Goal: Task Accomplishment & Management: Use online tool/utility

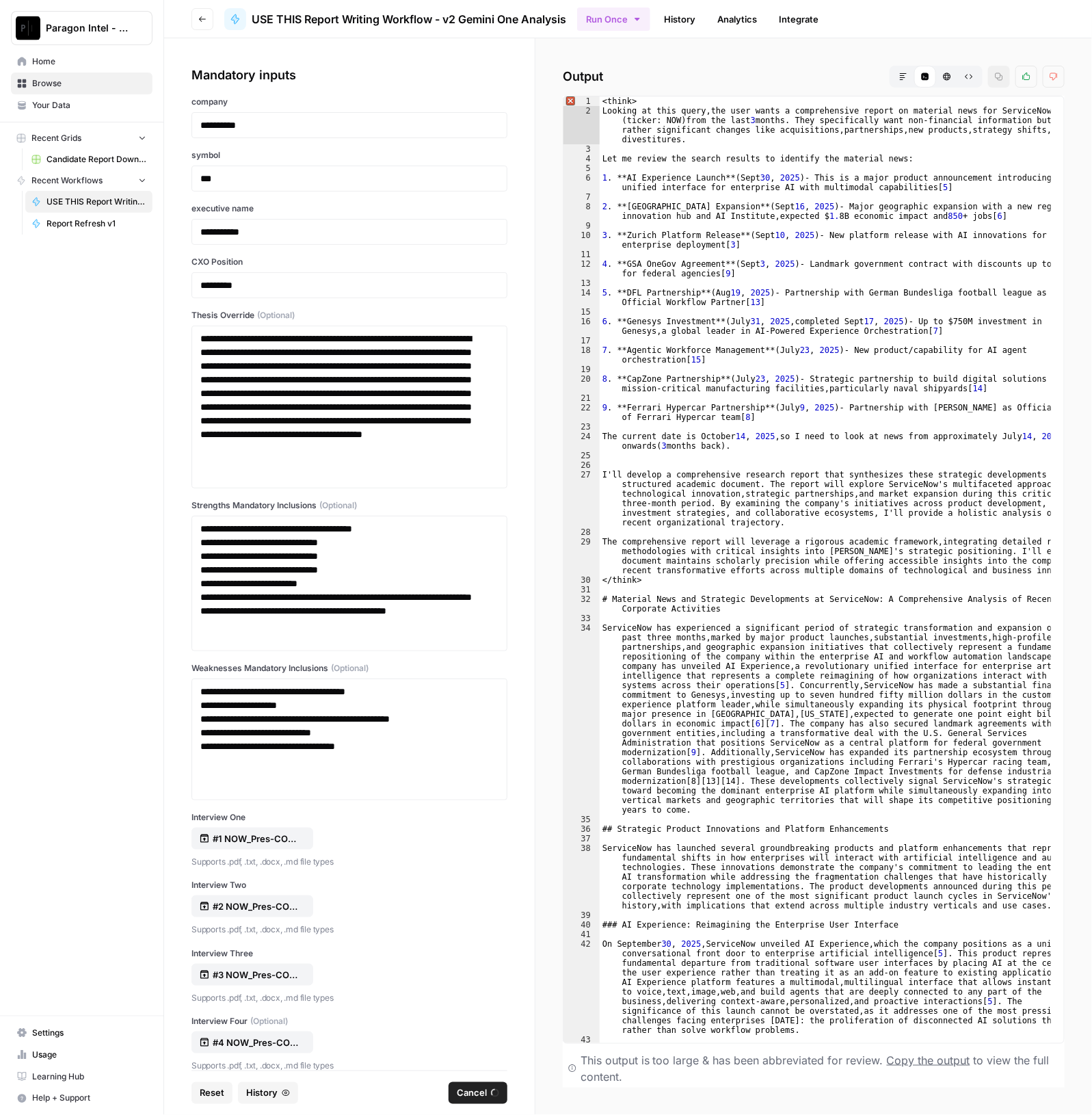
scroll to position [29467, 0]
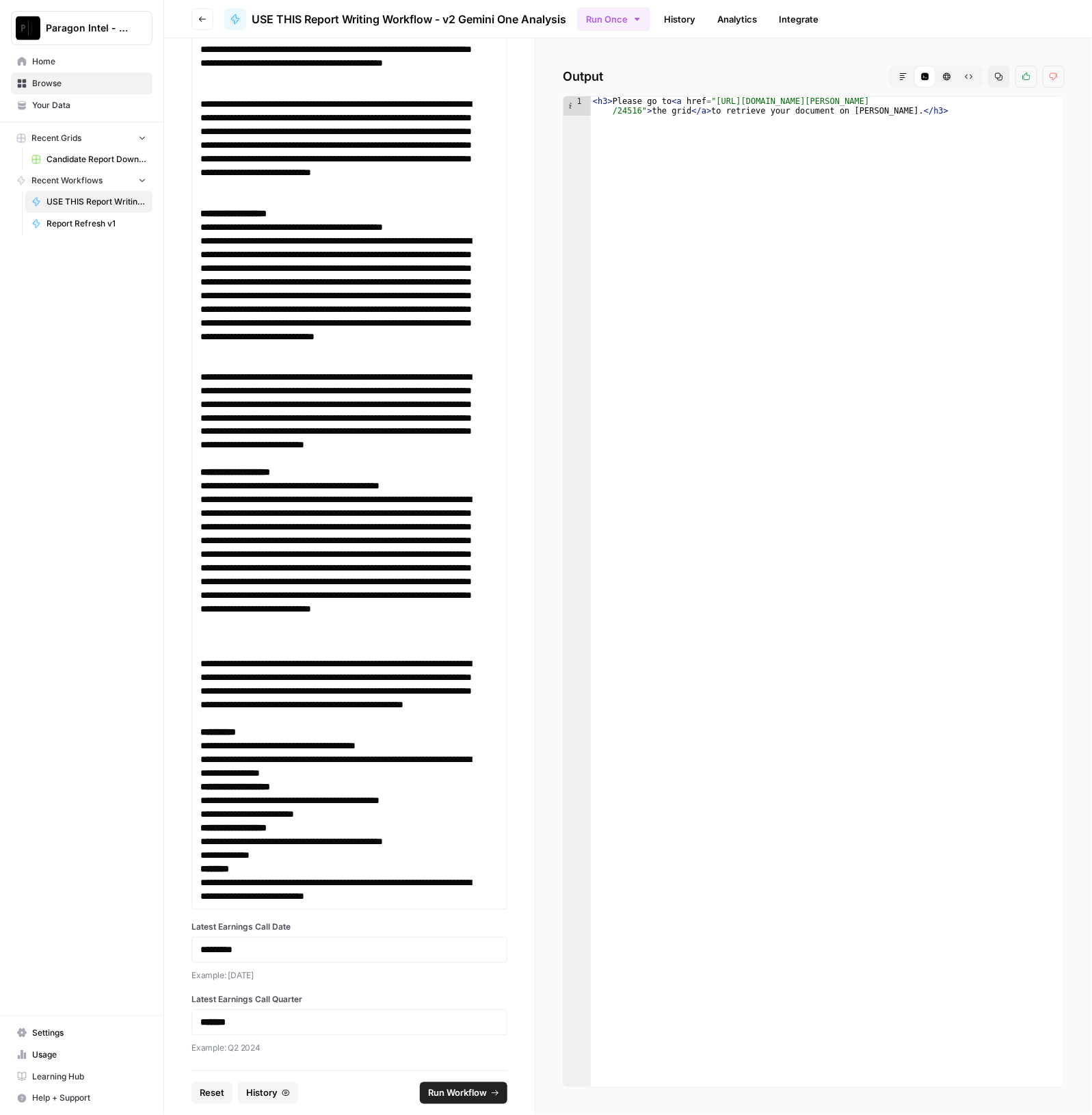
click at [904, 83] on button "Markdown" at bounding box center [903, 77] width 22 height 22
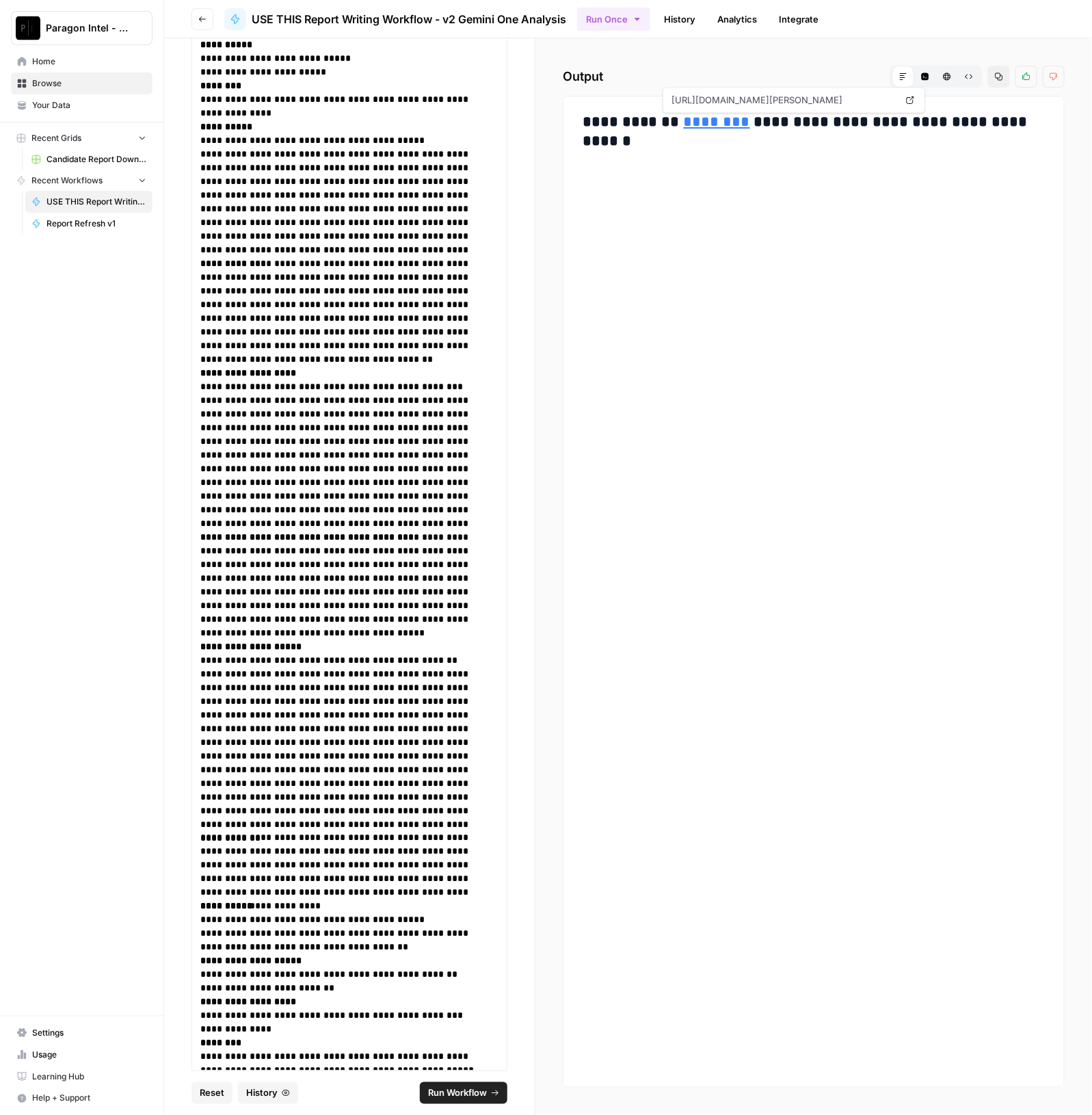
click at [684, 122] on link "********" at bounding box center [717, 121] width 66 height 15
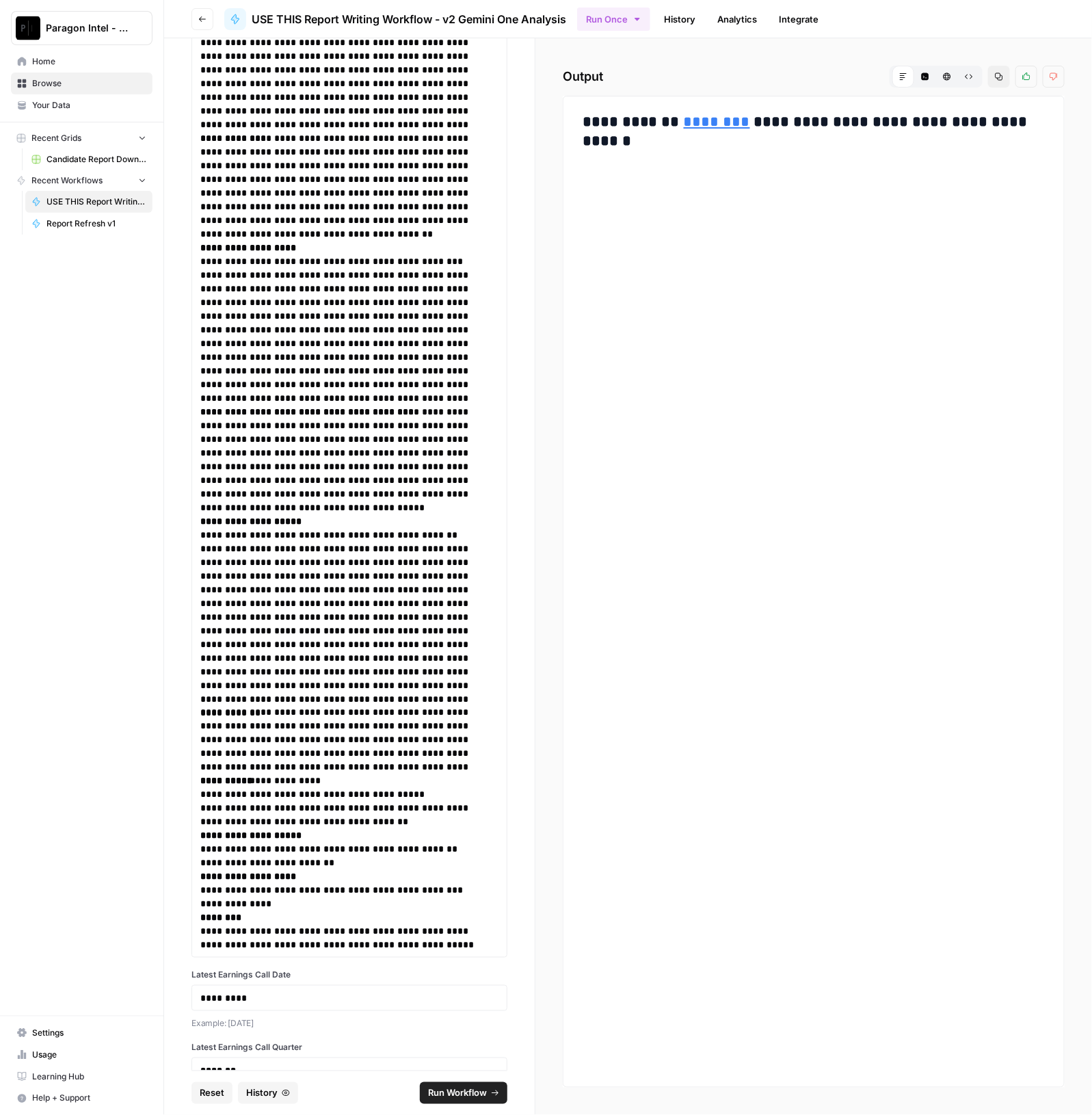
scroll to position [29726, 0]
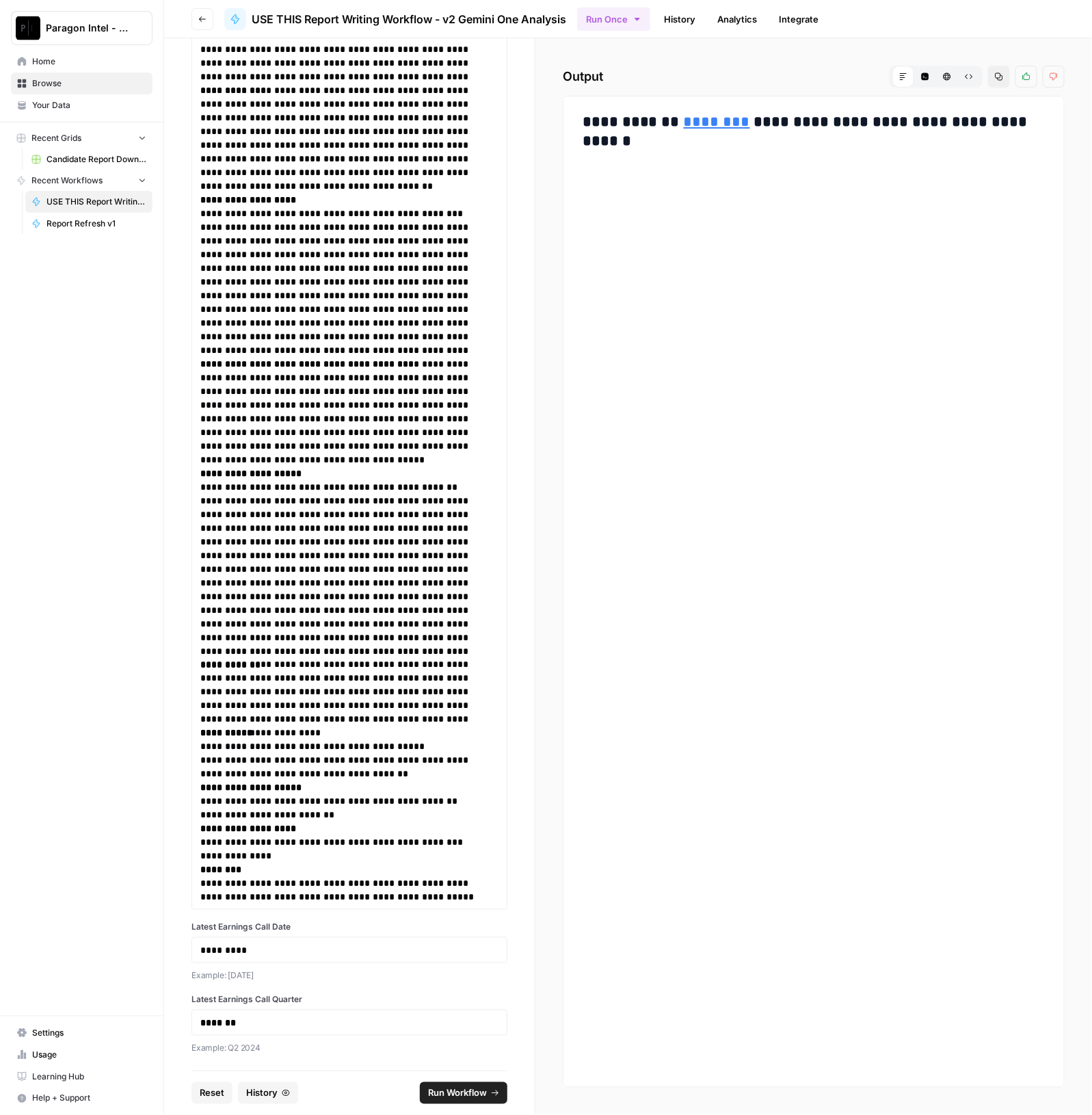
click at [951, 71] on button "HTML Viewer" at bounding box center [947, 77] width 22 height 22
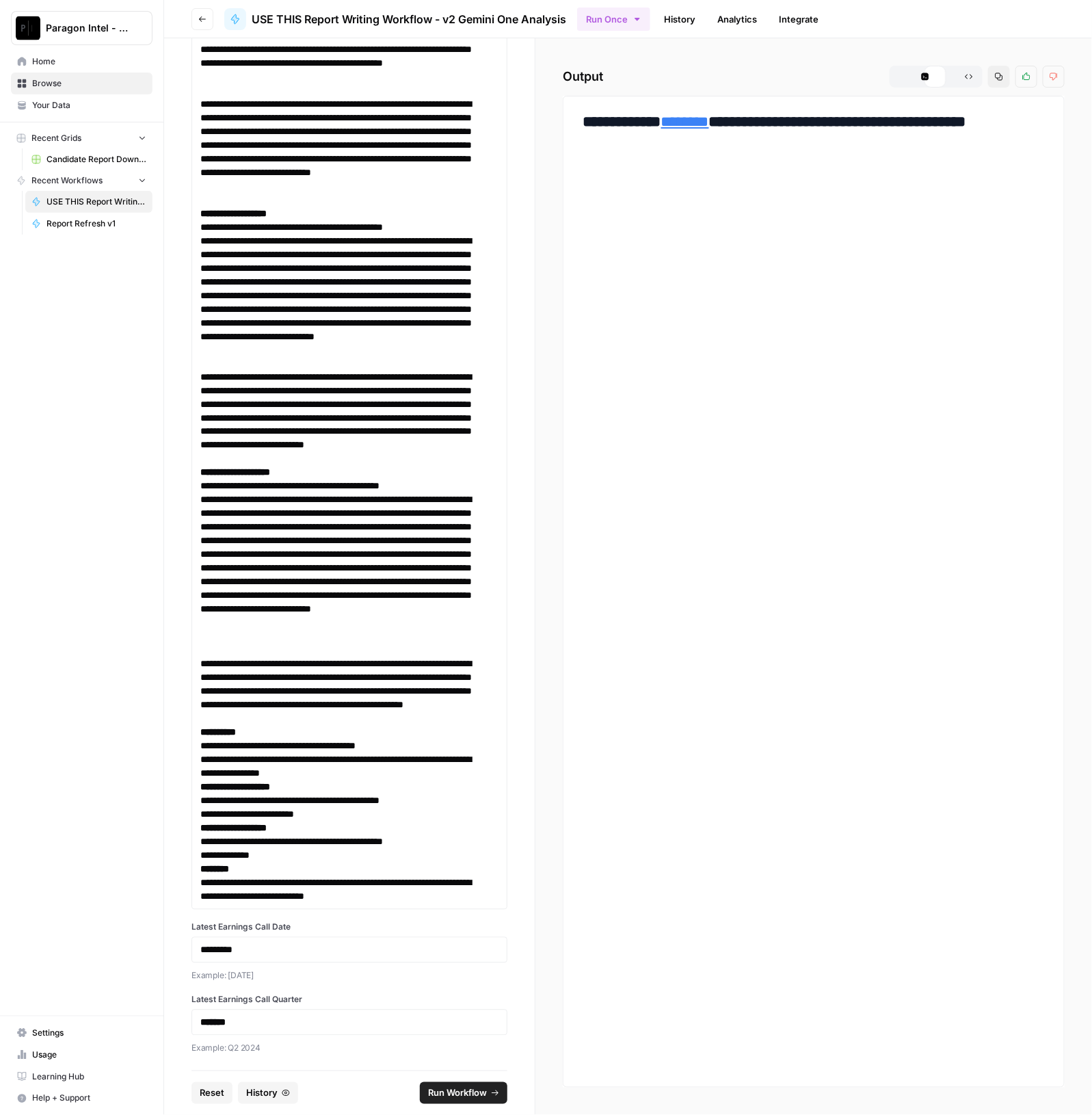
scroll to position [29467, 0]
click at [918, 79] on button "Code Editor" at bounding box center [925, 77] width 22 height 22
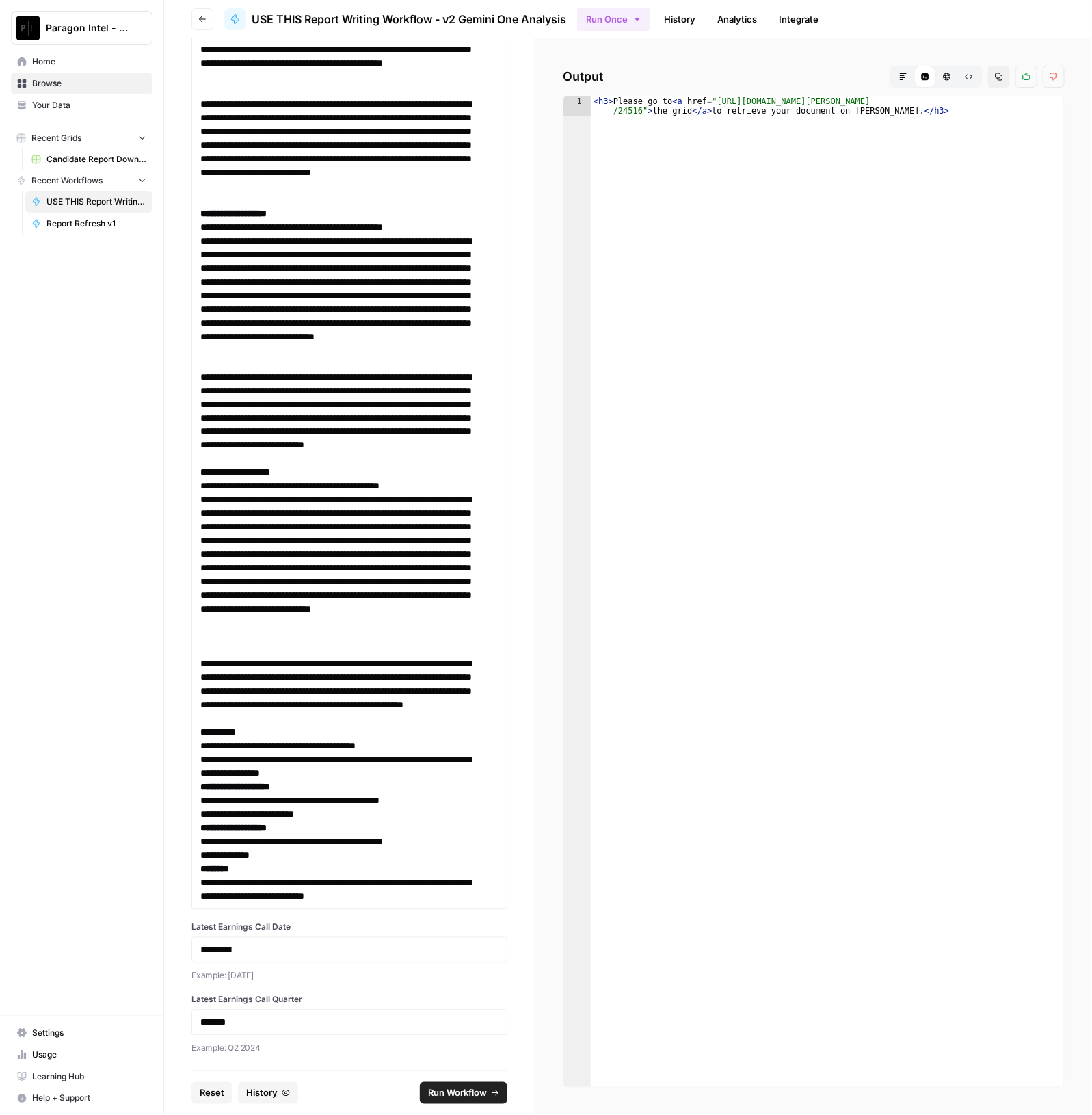
click at [974, 80] on button "Raw Output" at bounding box center [969, 77] width 22 height 22
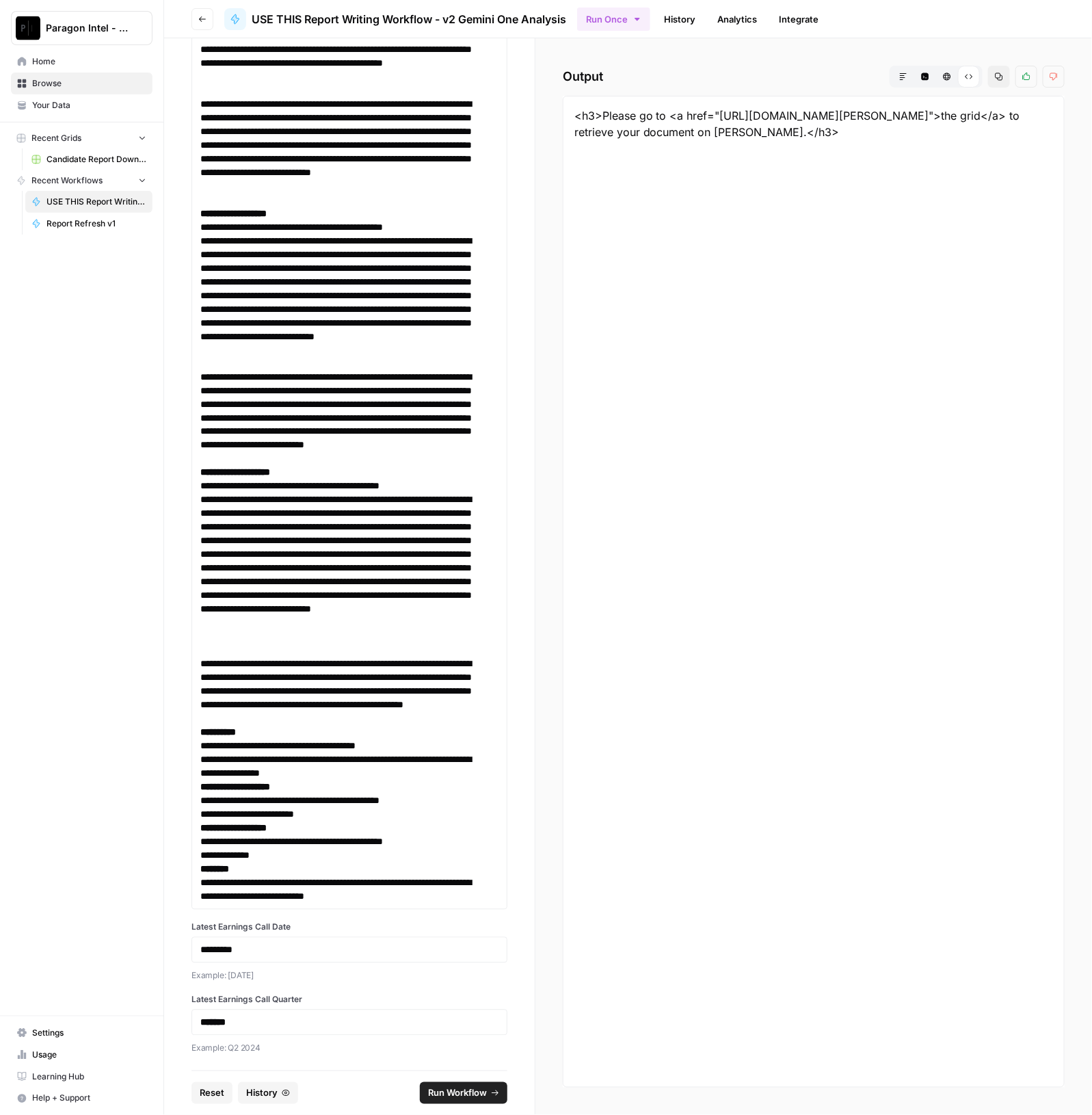
click at [680, 14] on link "History" at bounding box center [680, 19] width 48 height 22
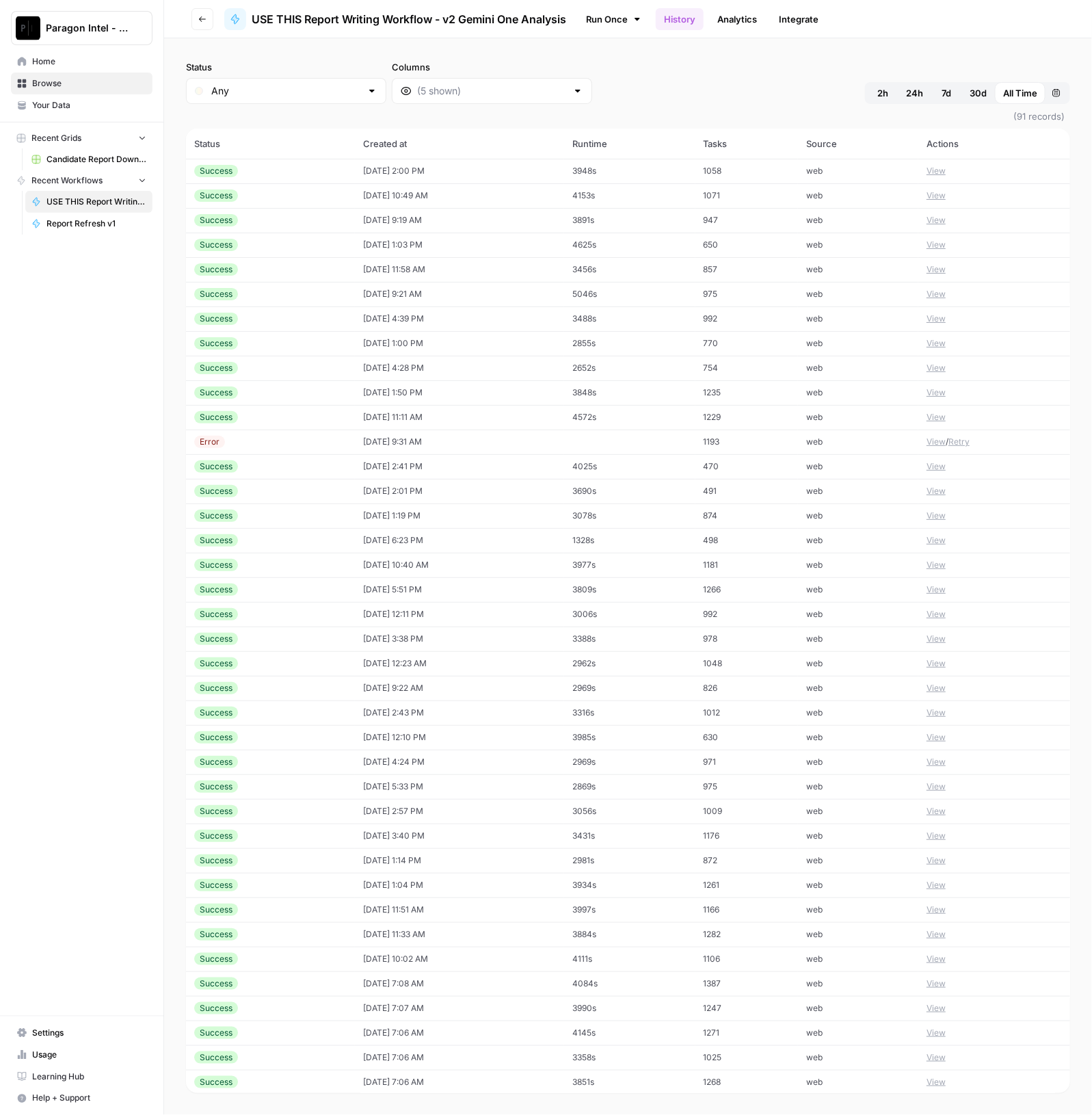
click at [442, 173] on td "10/14/25 at 2:00 PM" at bounding box center [460, 171] width 210 height 24
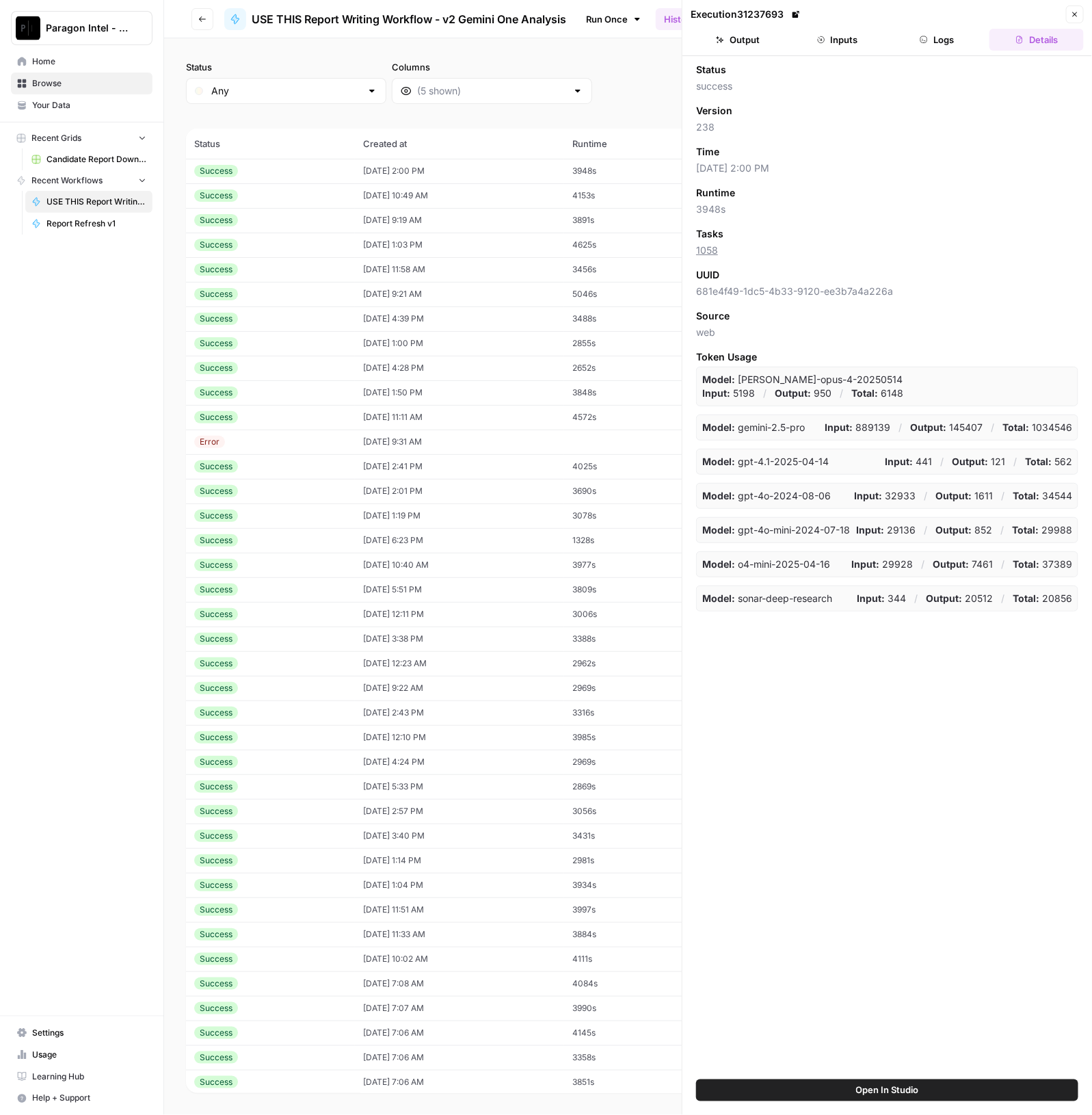
click at [953, 43] on button "Logs" at bounding box center [937, 40] width 94 height 22
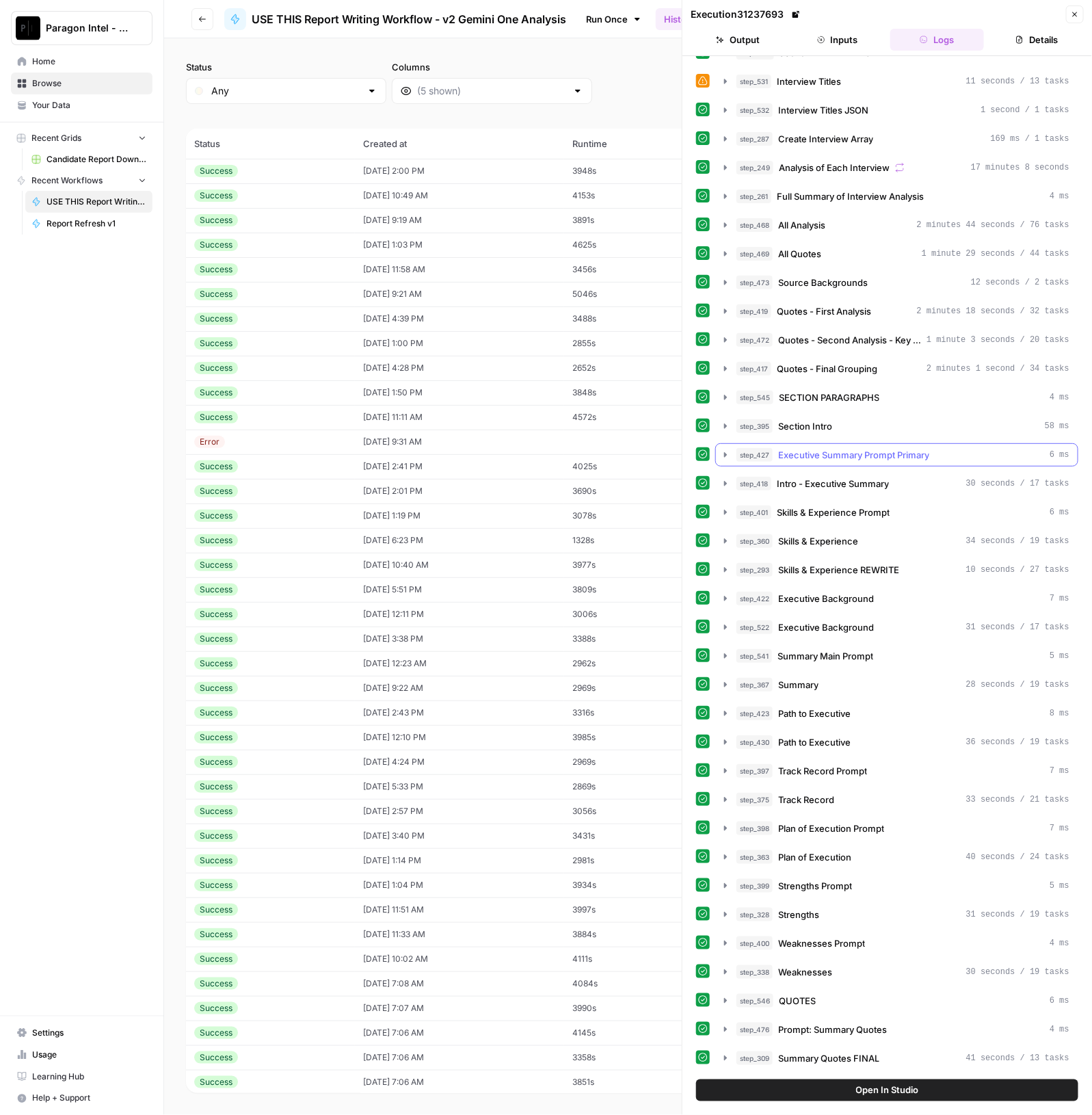
scroll to position [428, 0]
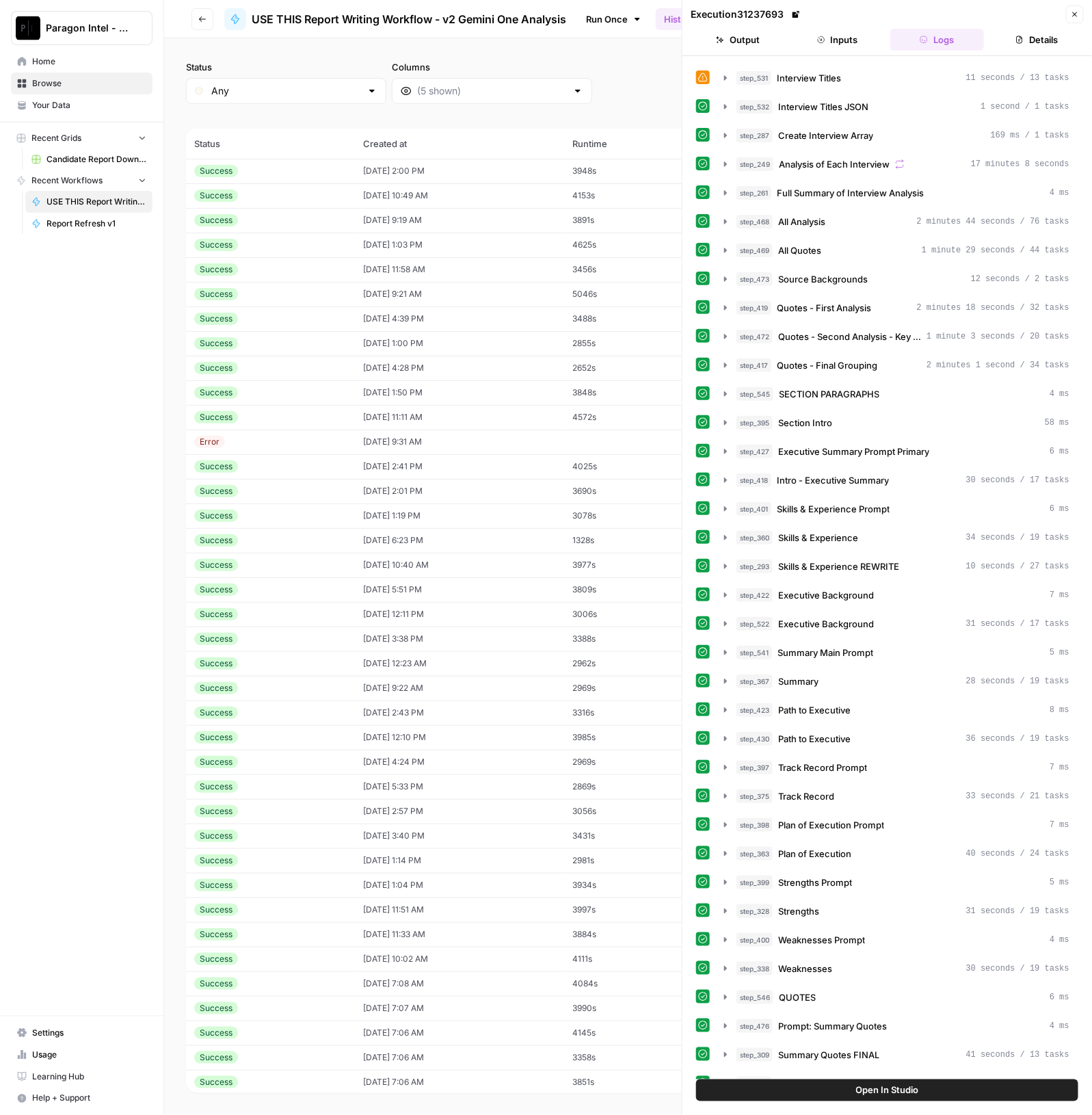
click at [880, 603] on div "step_542 COMPANY RESEARCH 5 ms step_442 Latest News 5 minutes 16 seconds / 19 t…" at bounding box center [887, 892] width 382 height 2512
click at [880, 617] on div "step_522 Executive Background 31 seconds / 17 tasks" at bounding box center [903, 623] width 333 height 14
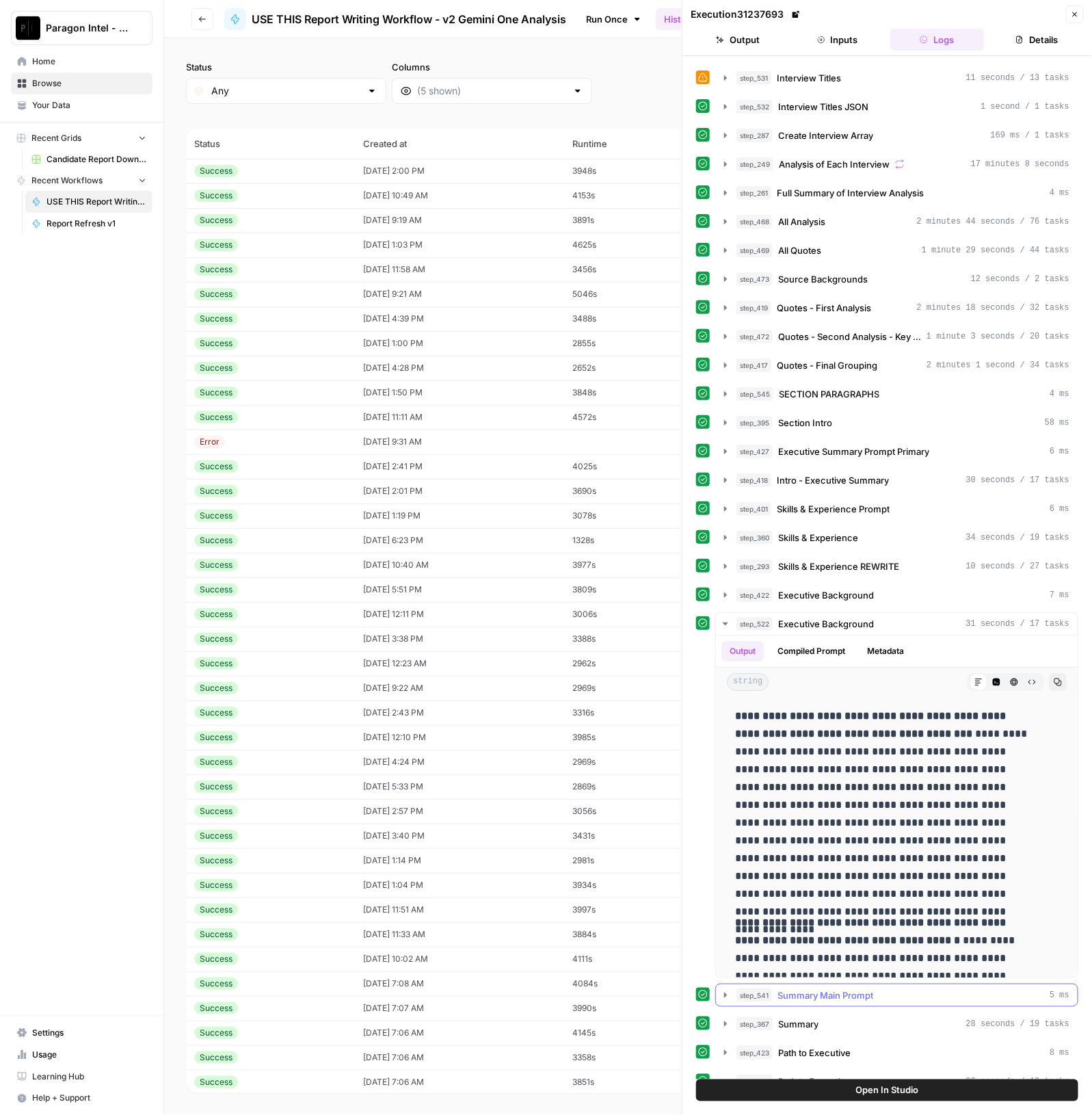
scroll to position [331, 0]
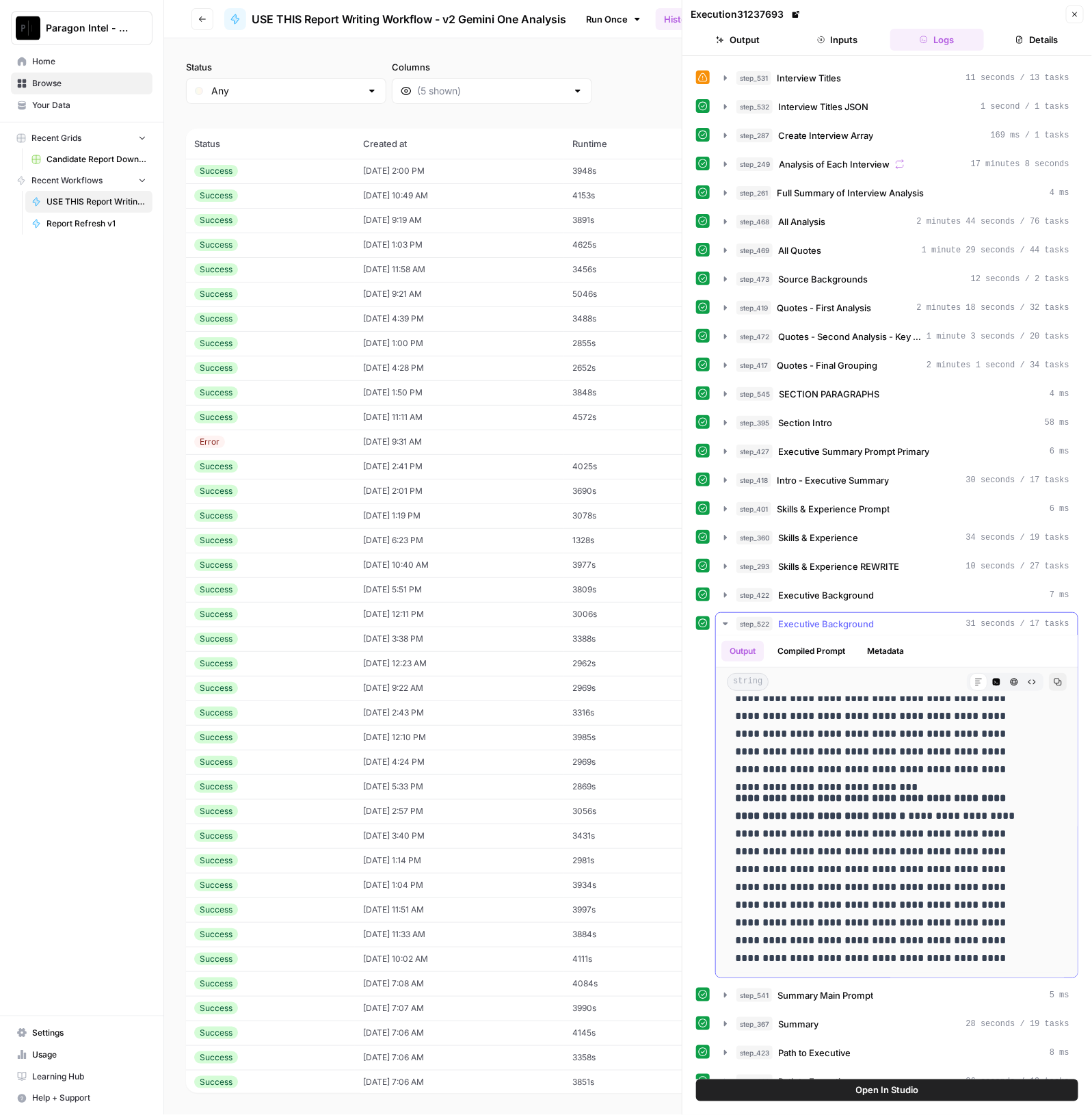
drag, startPoint x: 734, startPoint y: 707, endPoint x: 992, endPoint y: 958, distance: 360.0
click at [992, 958] on div "**********" at bounding box center [897, 672] width 340 height 602
copy div "**********"
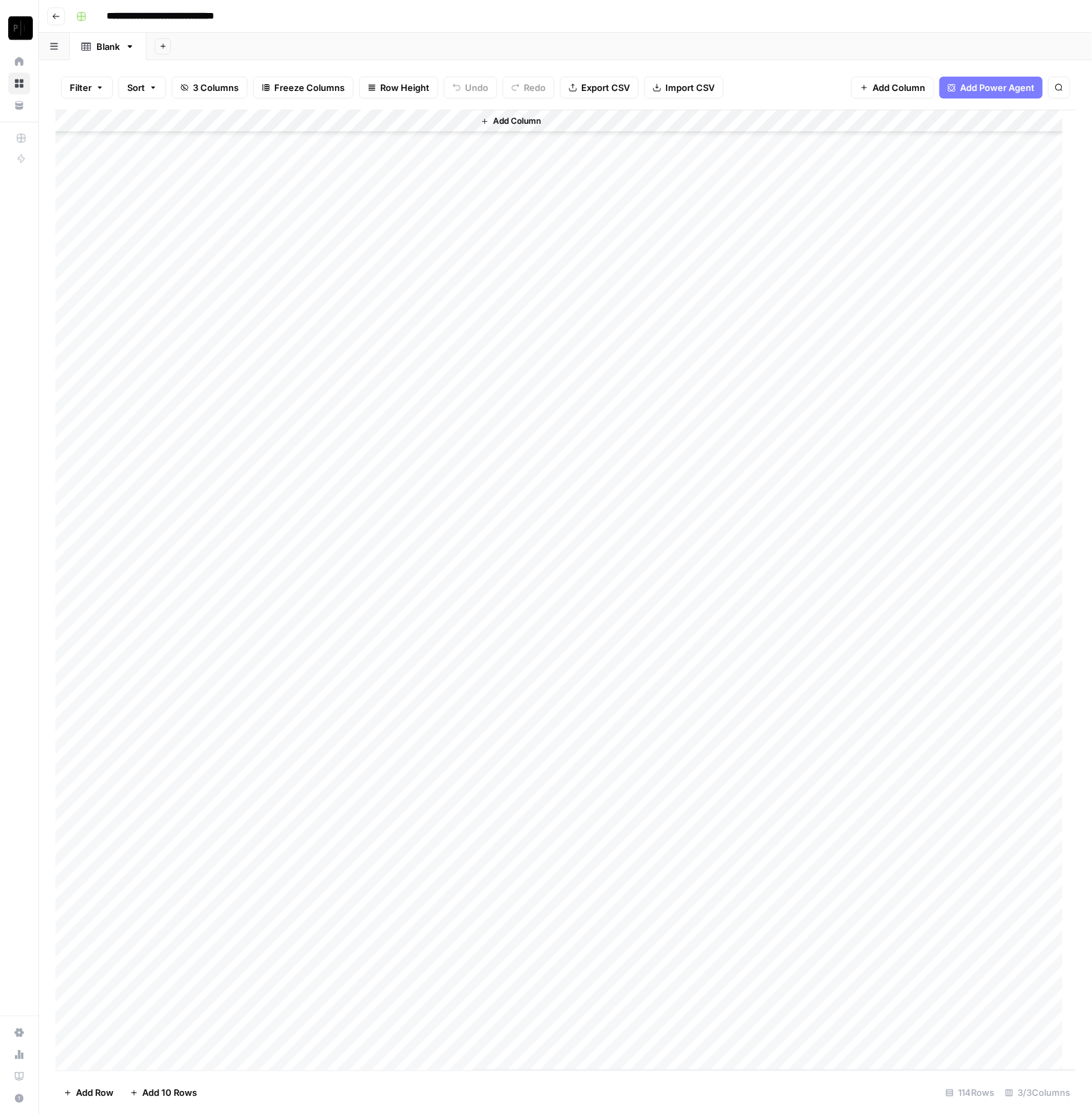
scroll to position [1735, 0]
click at [214, 118] on div "Add Column" at bounding box center [566, 590] width 1021 height 961
click at [186, 218] on span "Sort Ascending" at bounding box center [190, 216] width 119 height 14
click at [213, 121] on div "Add Column" at bounding box center [566, 590] width 1021 height 961
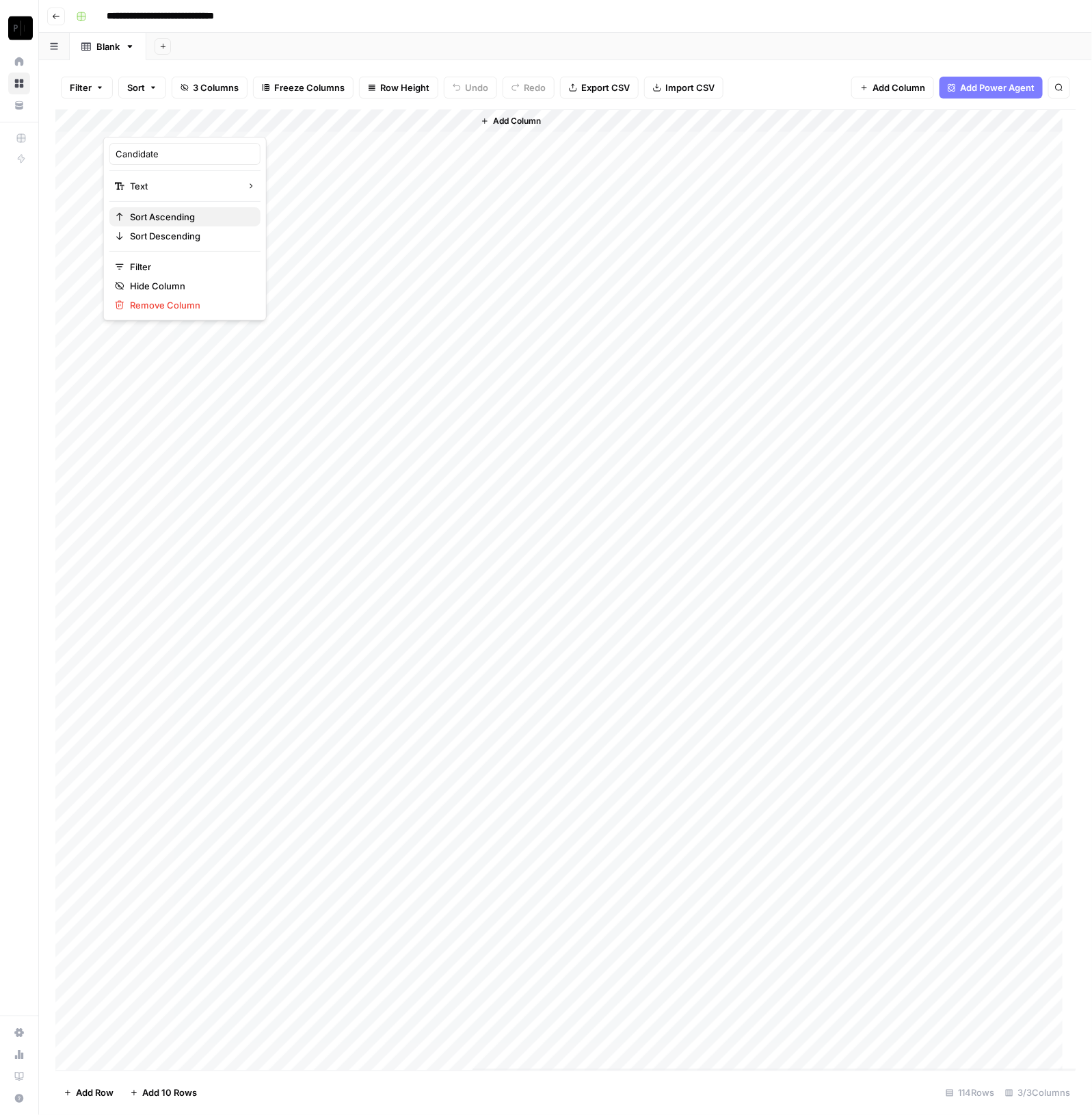
click at [202, 213] on span "Sort Ascending" at bounding box center [190, 216] width 119 height 14
click at [216, 121] on div "Add Column" at bounding box center [566, 590] width 1021 height 961
click at [193, 229] on span "Sort Descending" at bounding box center [190, 235] width 119 height 14
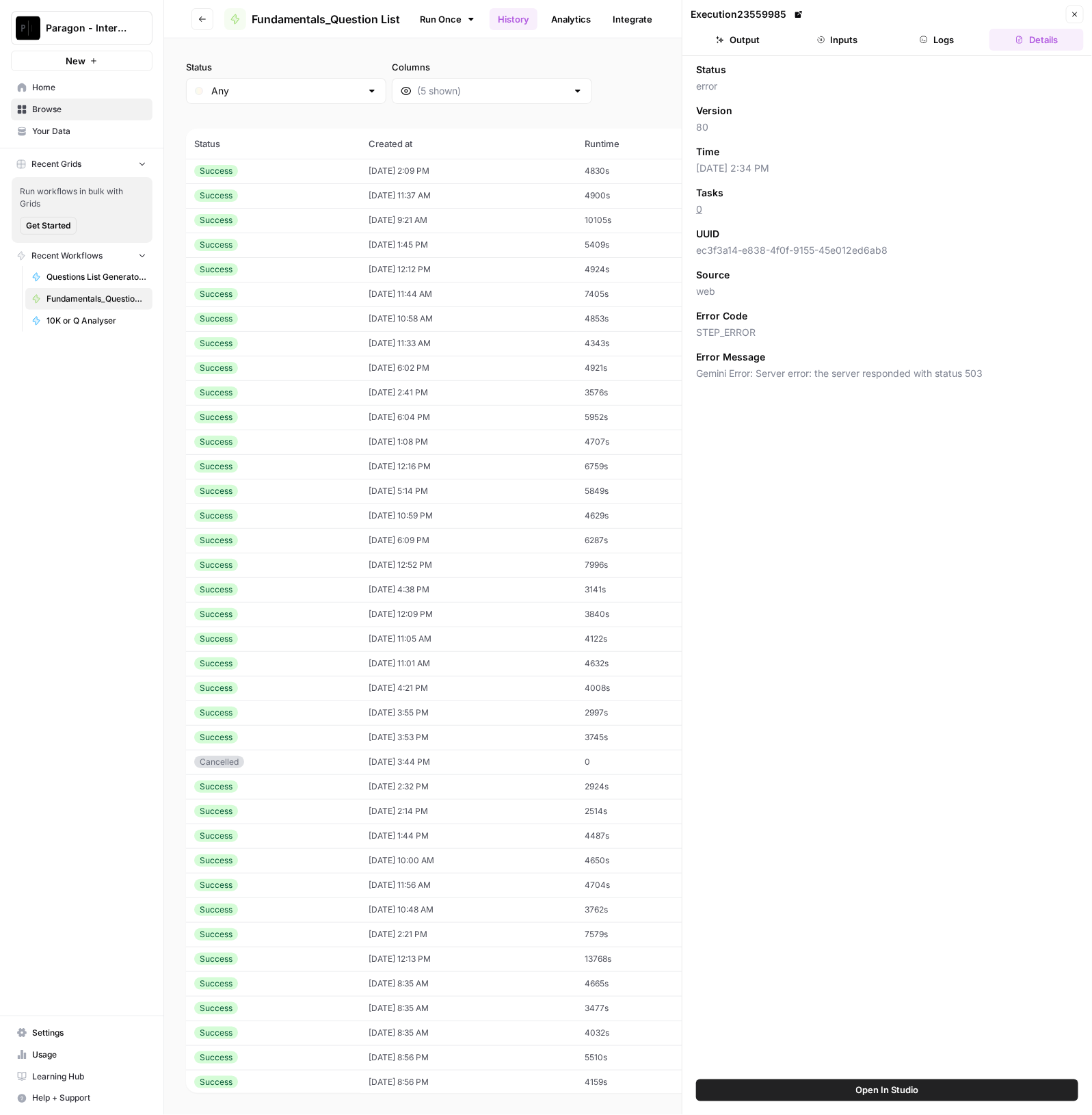
click at [363, 175] on td "10/09/25 at 2:09 PM" at bounding box center [468, 171] width 216 height 24
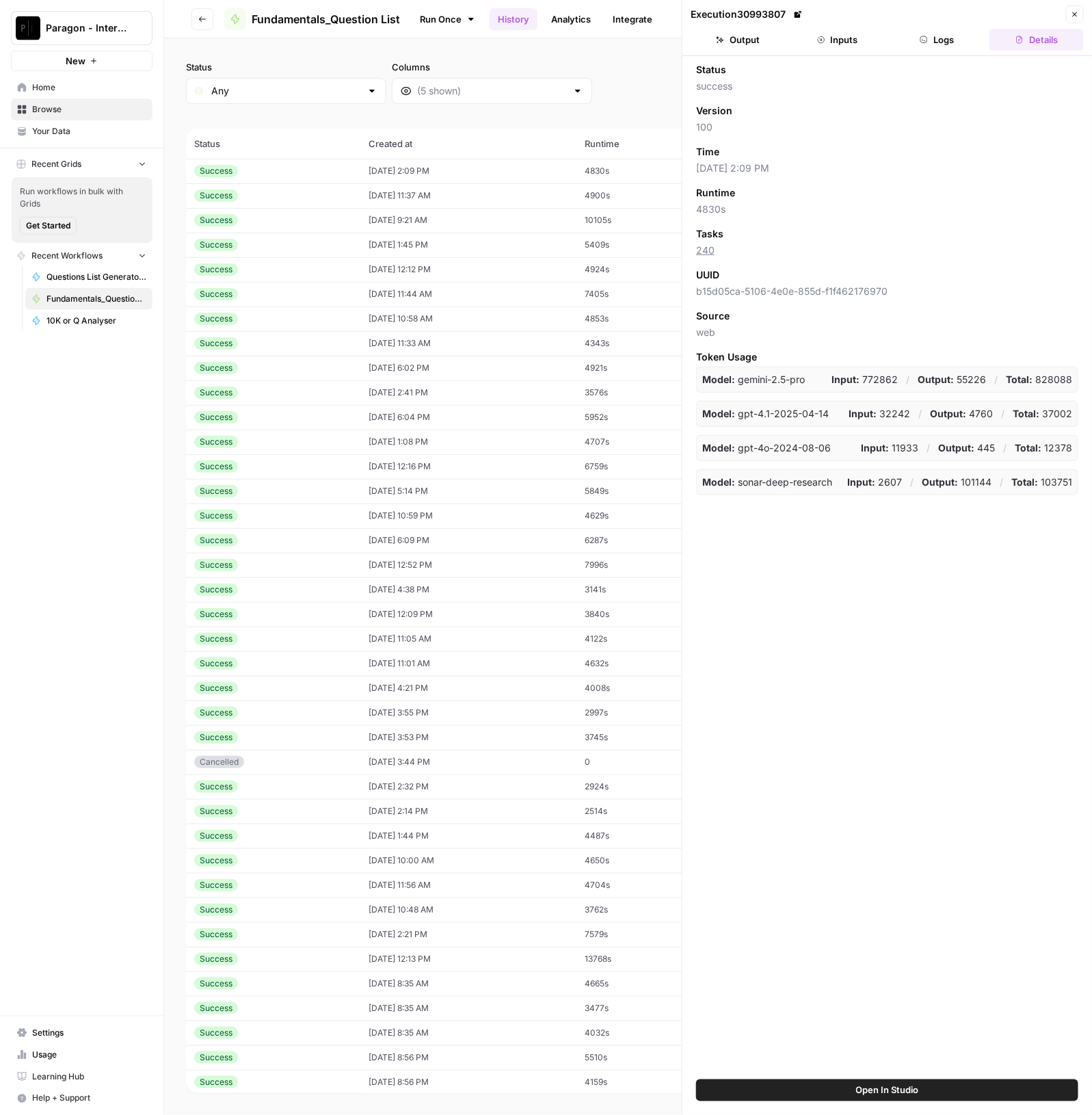
click at [763, 35] on button "Output" at bounding box center [738, 40] width 94 height 22
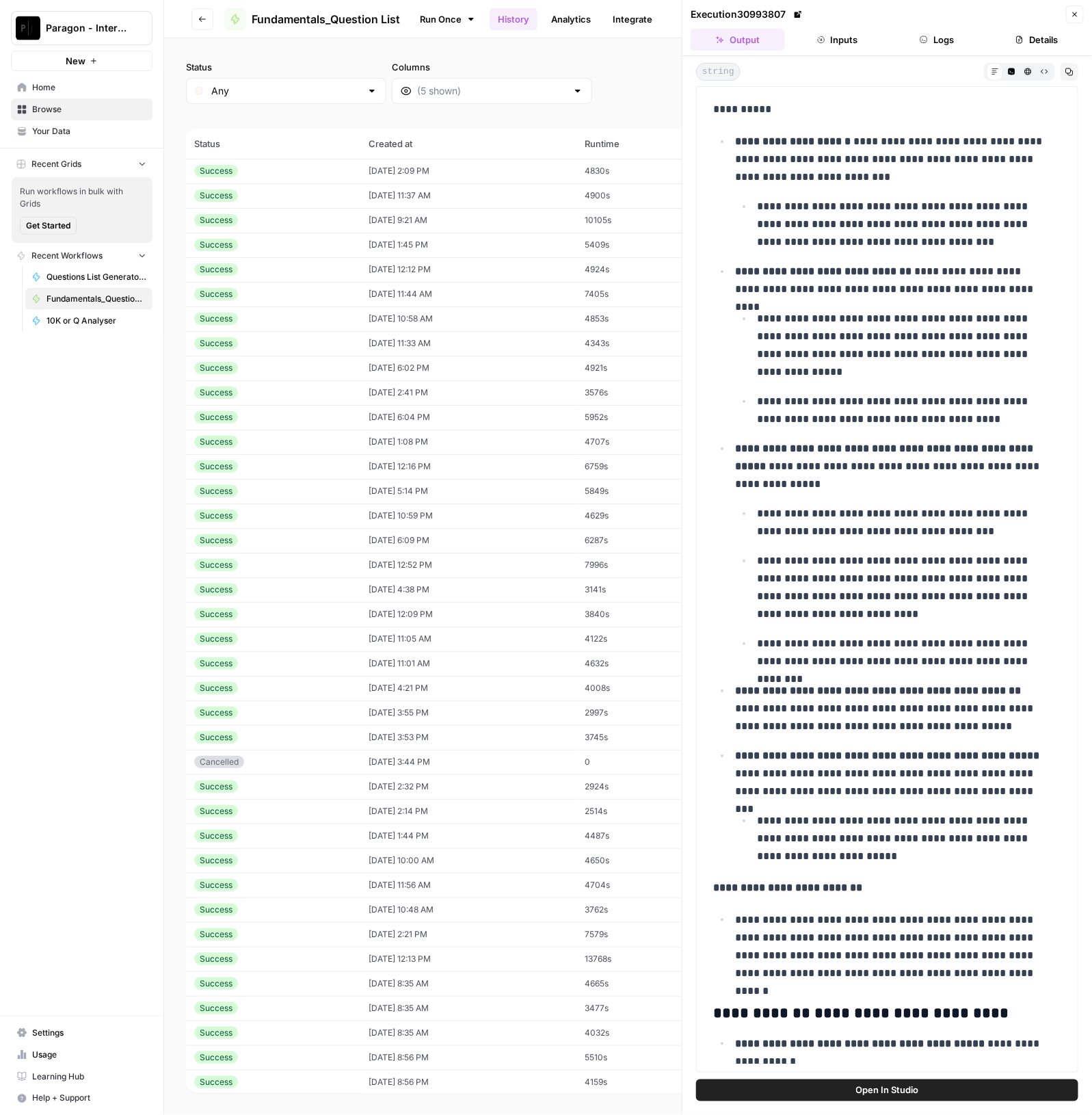
click at [15, 30] on img "Workspace: Paragon - Internal Usage" at bounding box center [27, 27] width 24 height 24
click at [115, 128] on span "Paragon Intel - Bill / Ty / [PERSON_NAME] R&D" at bounding box center [132, 124] width 181 height 14
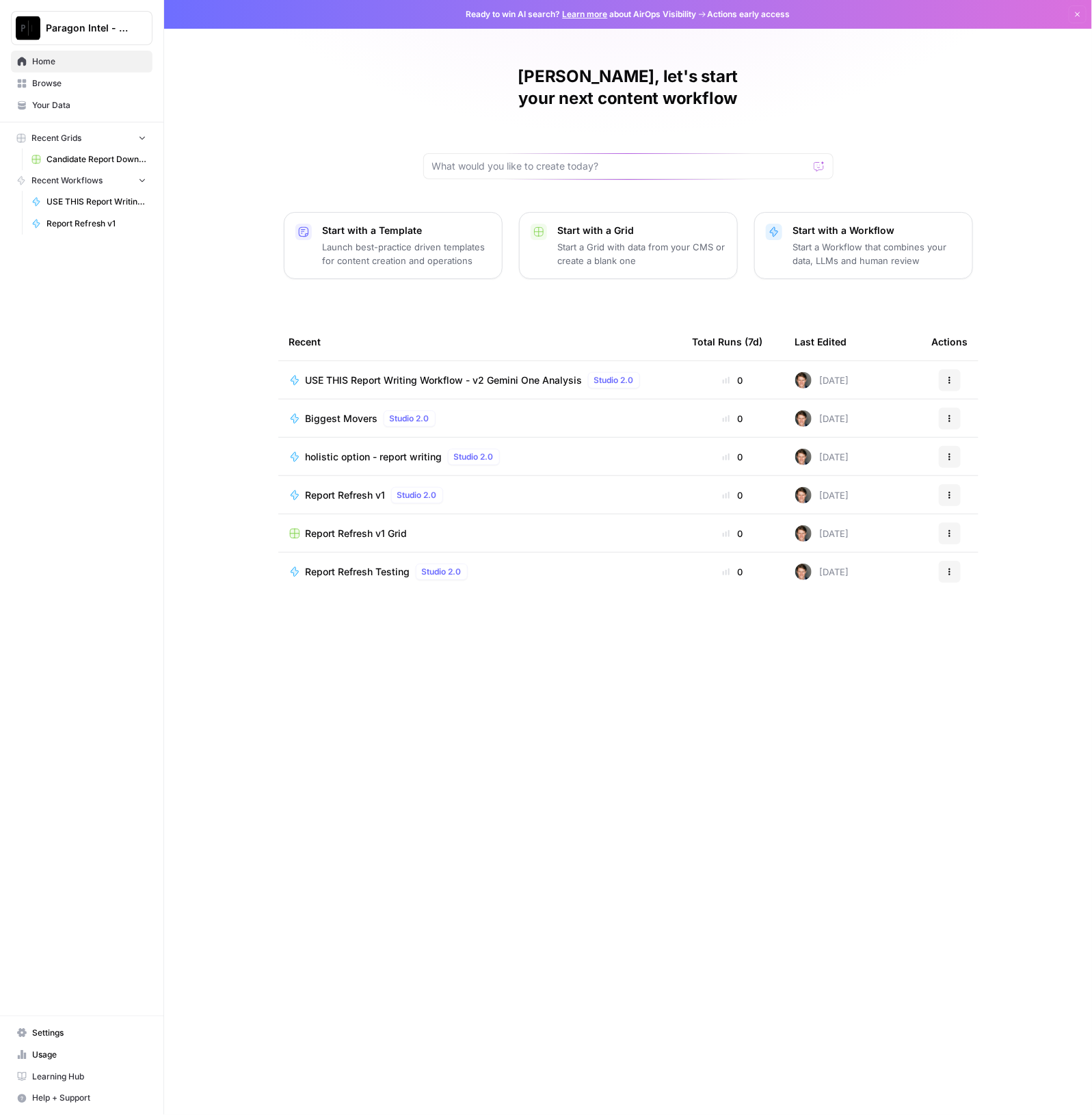
click at [488, 361] on td "USE THIS Report Writing Workflow - v2 Gemini One Analysis Studio 2.0" at bounding box center [480, 380] width 403 height 38
click at [501, 361] on td "USE THIS Report Writing Workflow - v2 Gemini One Analysis Studio 2.0" at bounding box center [480, 380] width 403 height 38
click at [487, 373] on span "USE THIS Report Writing Workflow - v2 Gemini One Analysis" at bounding box center [444, 380] width 277 height 14
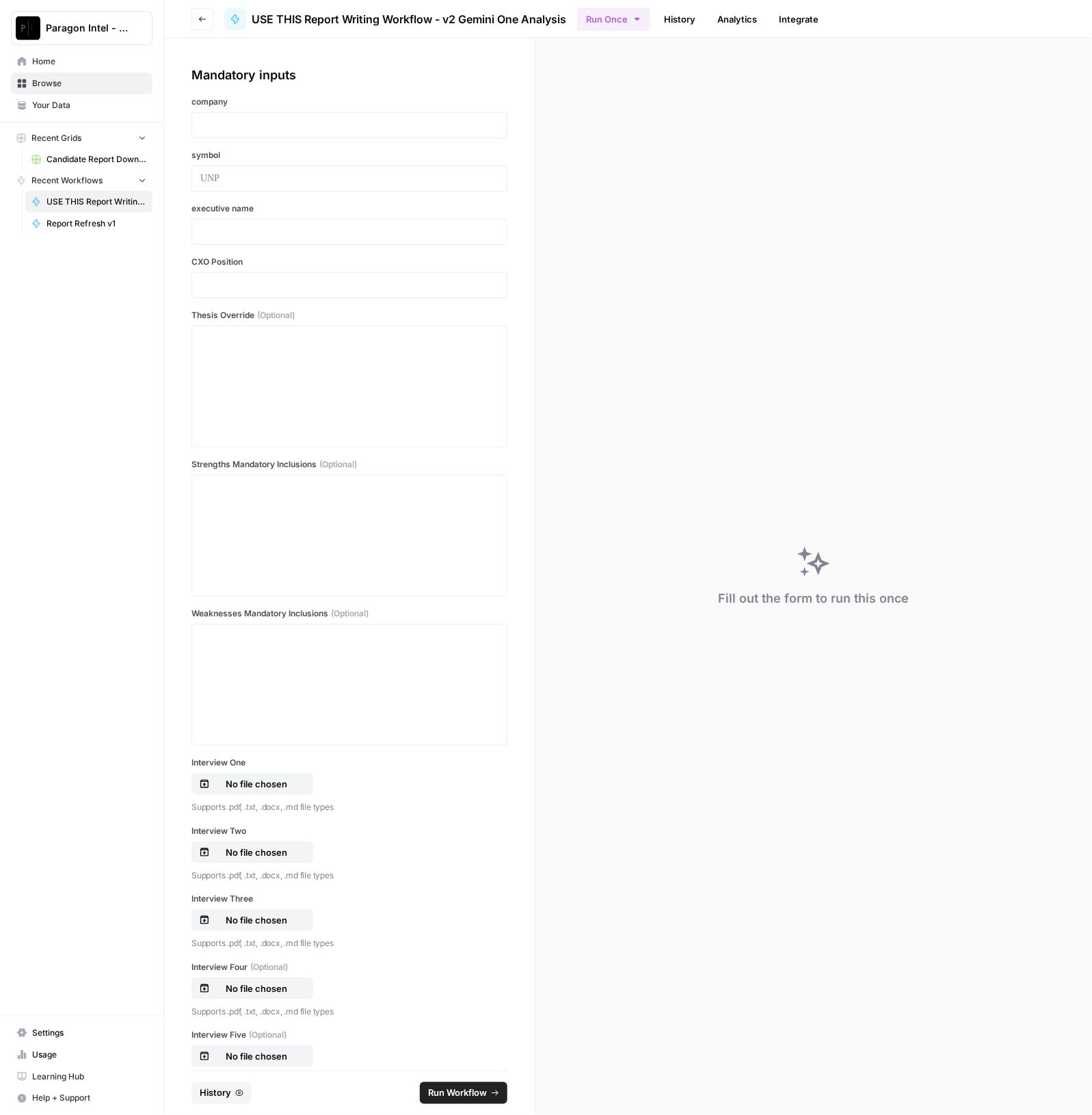
click at [212, 1091] on span "History" at bounding box center [215, 1092] width 32 height 14
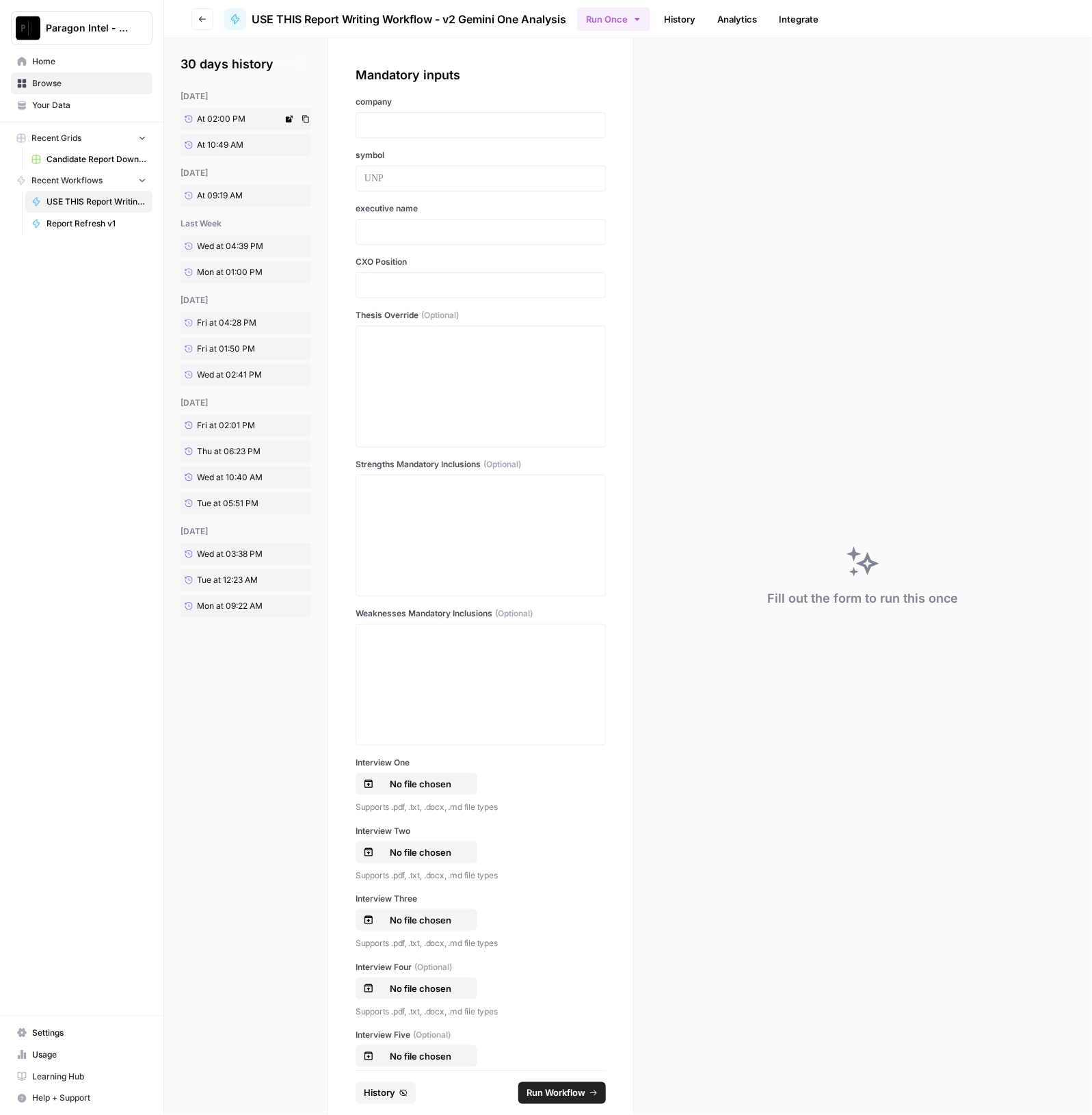
click at [216, 122] on span "At 02:00 PM" at bounding box center [221, 119] width 49 height 13
click at [212, 117] on span "At 02:00 PM" at bounding box center [221, 119] width 49 height 13
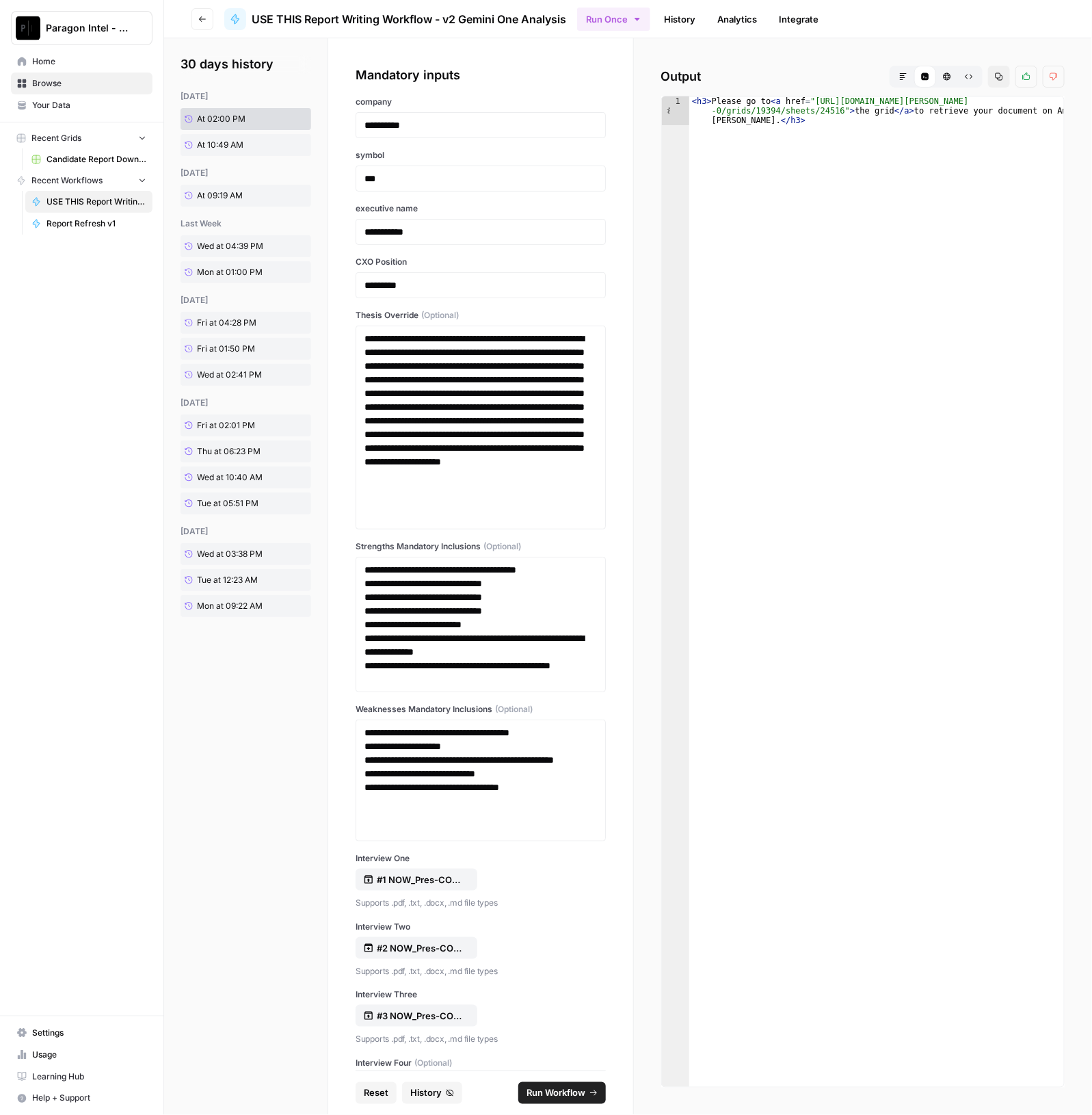
type textarea "**********"
drag, startPoint x: 806, startPoint y: 100, endPoint x: 831, endPoint y: 110, distance: 26.9
click at [831, 110] on div "< h3 > Please go to < a href = "https://app.airops.com/paragon-intel-bill-ty-co…" at bounding box center [877, 620] width 375 height 1048
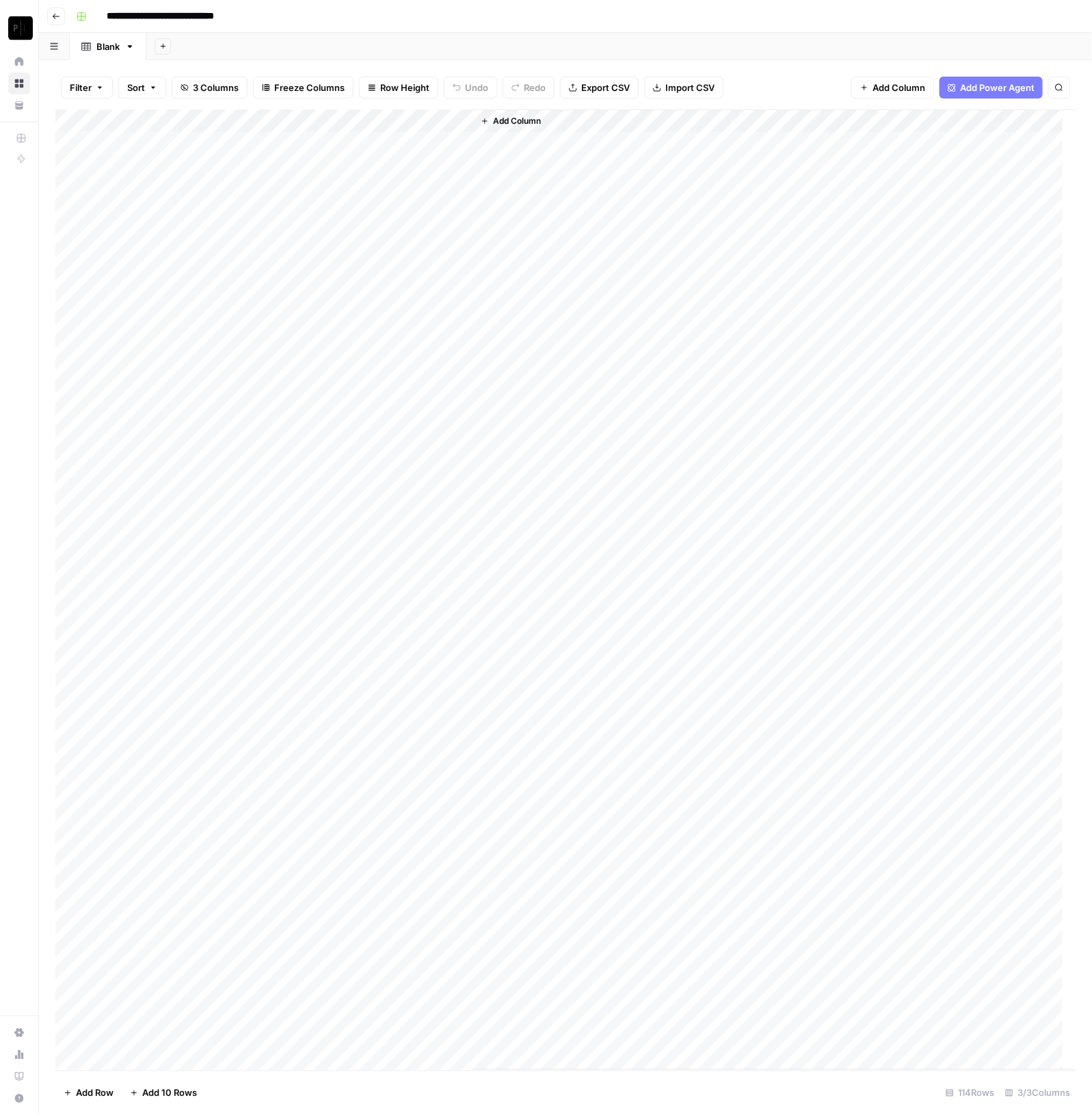
click at [215, 124] on div "Add Column" at bounding box center [566, 590] width 1021 height 961
click at [192, 230] on span "Sort Descending" at bounding box center [190, 235] width 119 height 14
